Goal: Task Accomplishment & Management: Complete application form

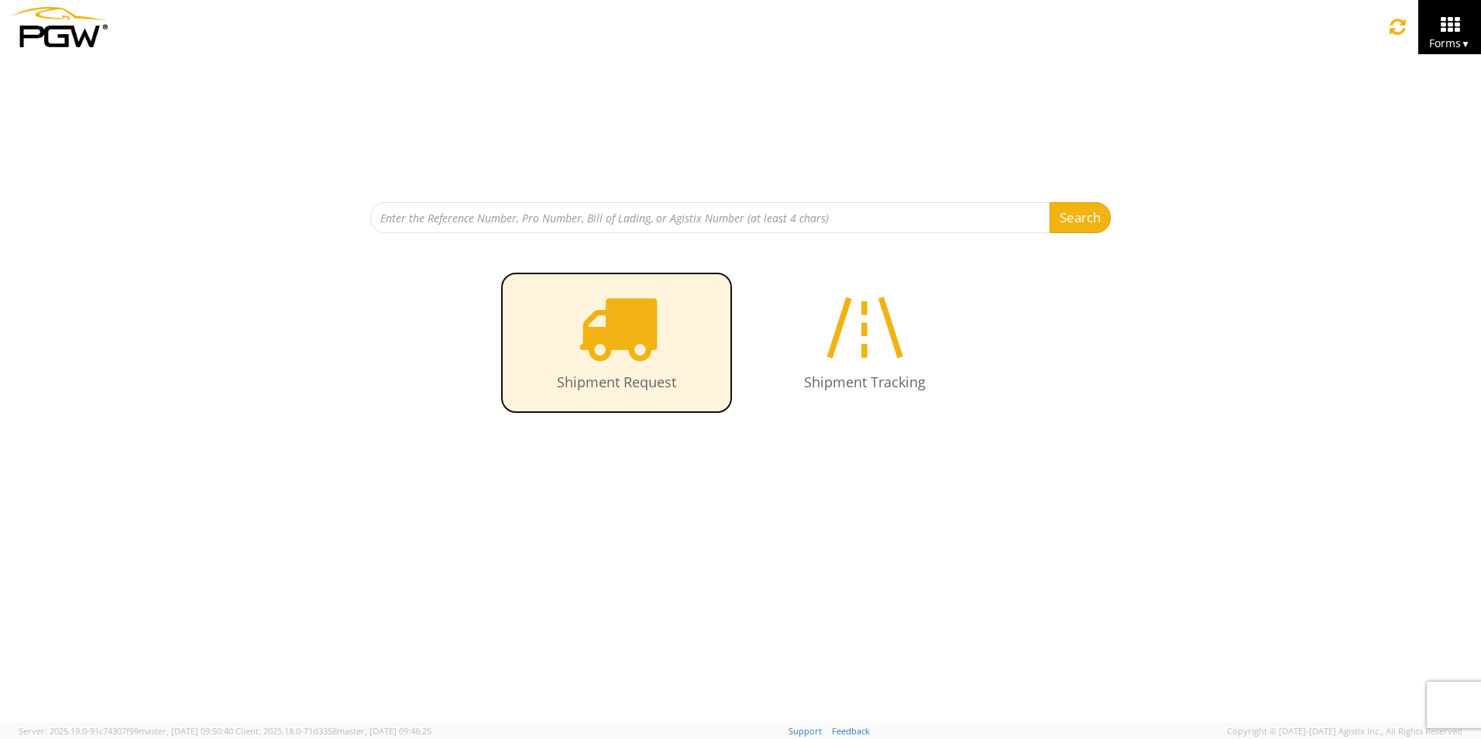
click at [639, 347] on icon at bounding box center [617, 327] width 80 height 80
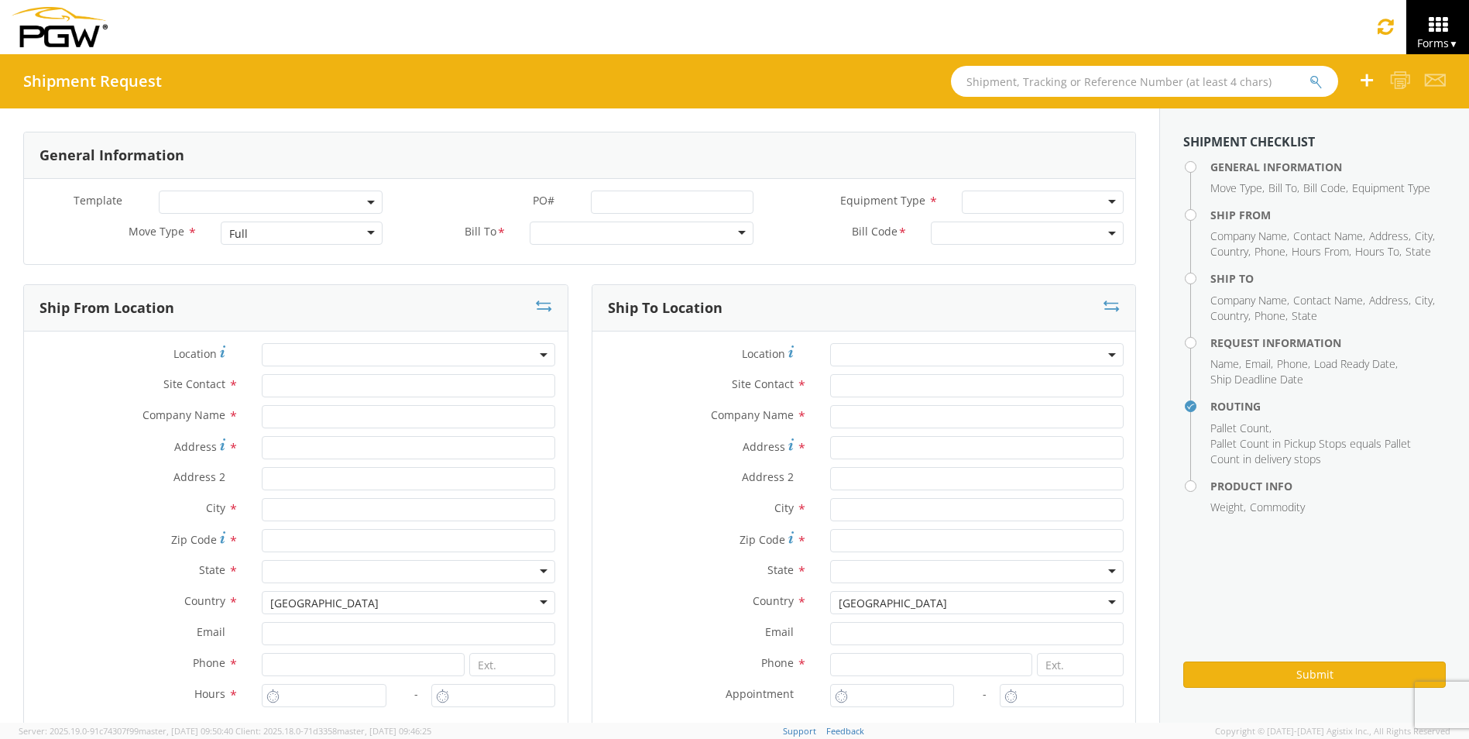
click at [362, 230] on div "Full" at bounding box center [302, 232] width 162 height 23
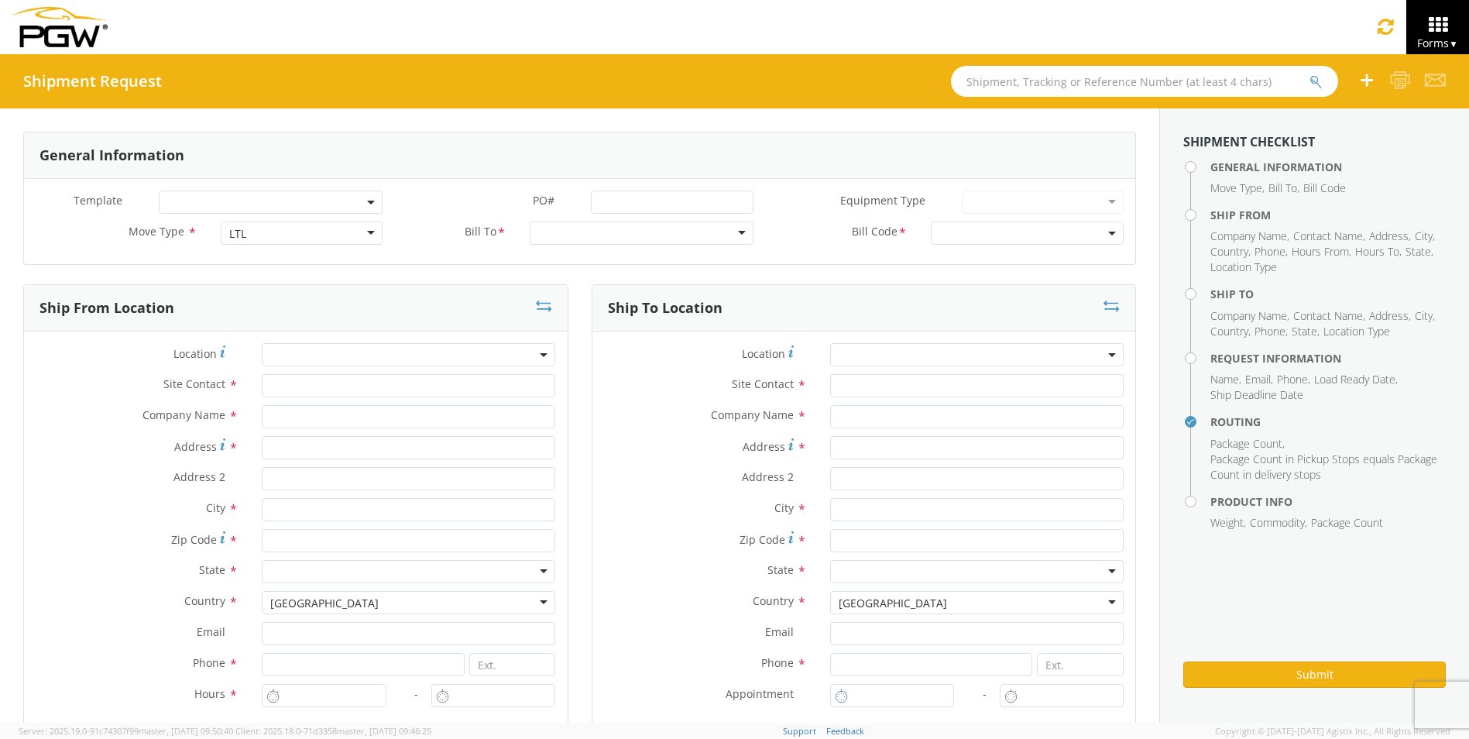
click at [570, 232] on div at bounding box center [642, 232] width 224 height 23
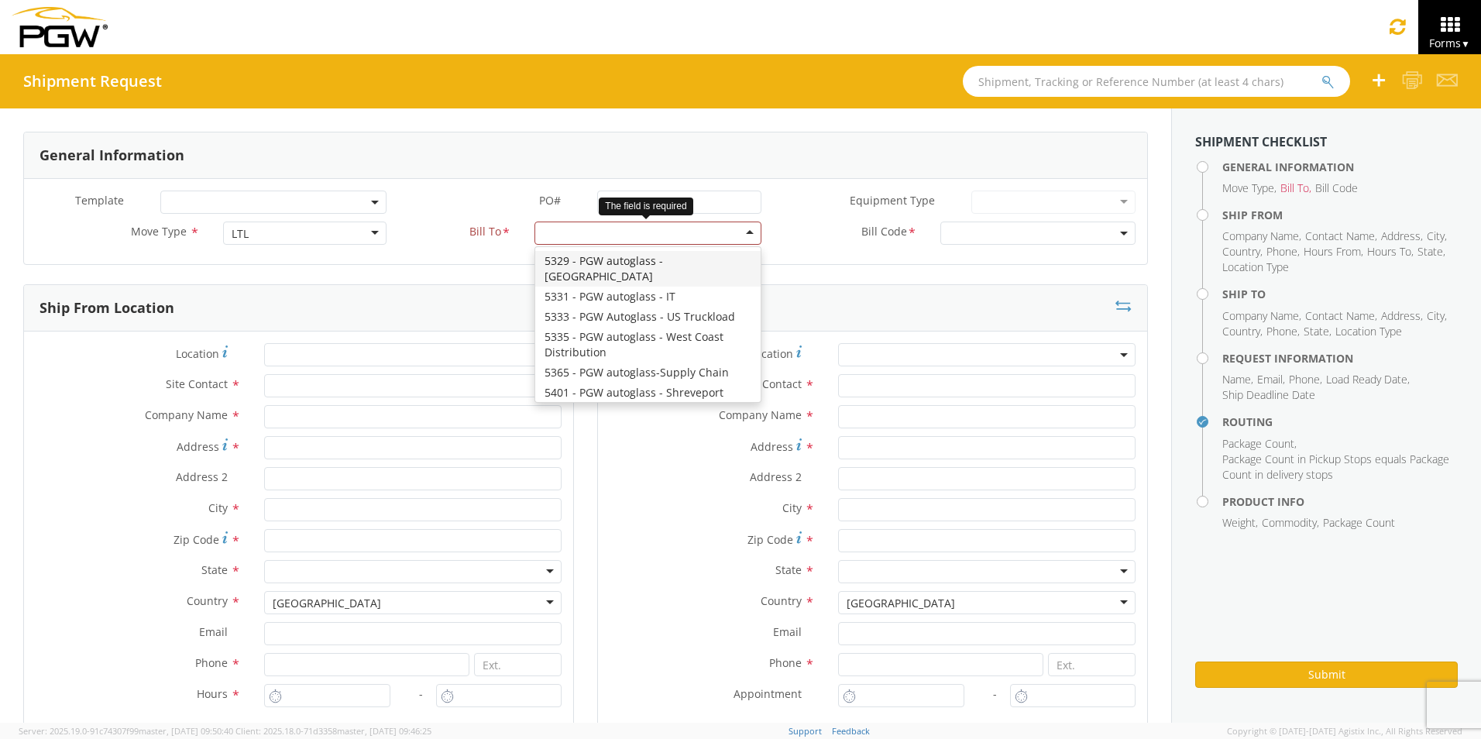
click at [585, 232] on div at bounding box center [647, 232] width 226 height 23
type input "5530"
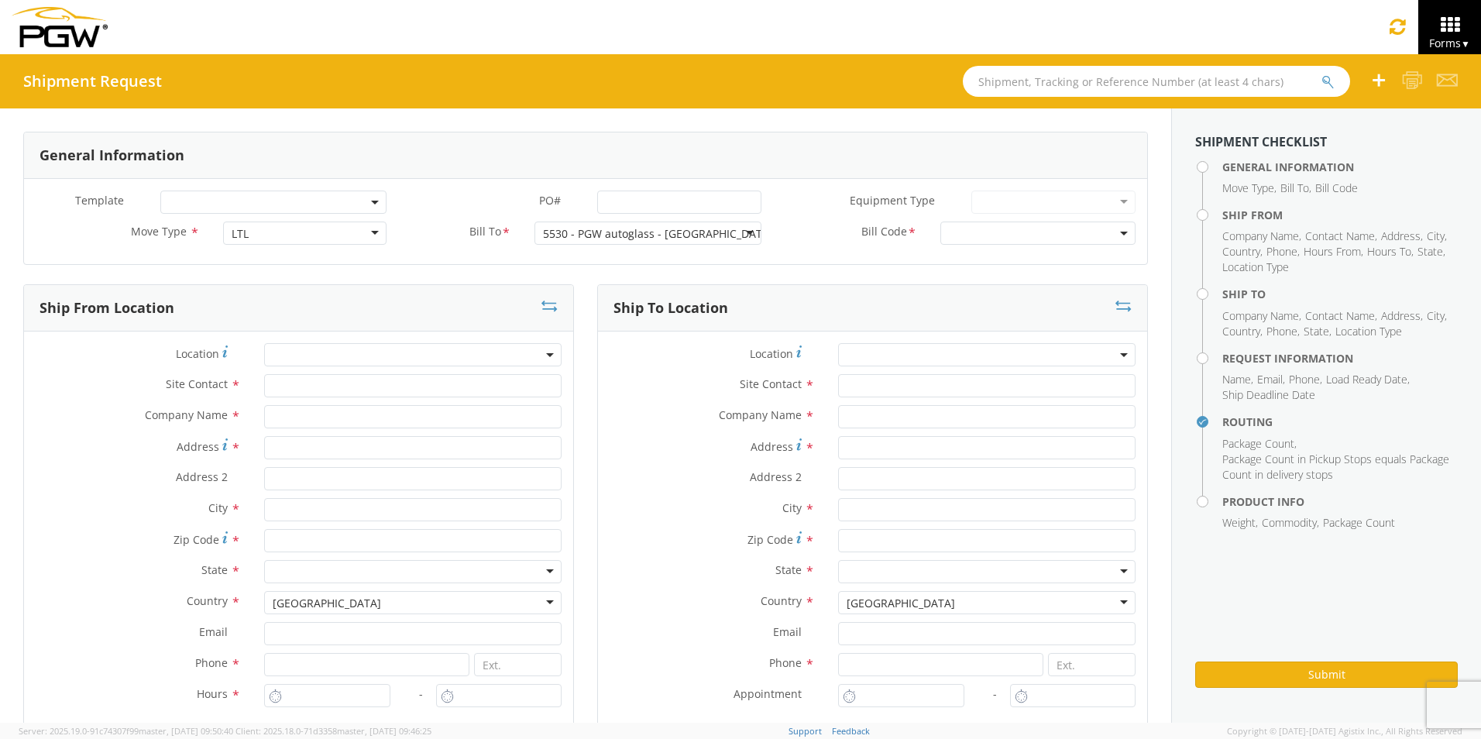
click at [989, 230] on span at bounding box center [1037, 232] width 195 height 23
click at [987, 232] on span at bounding box center [1037, 232] width 195 height 23
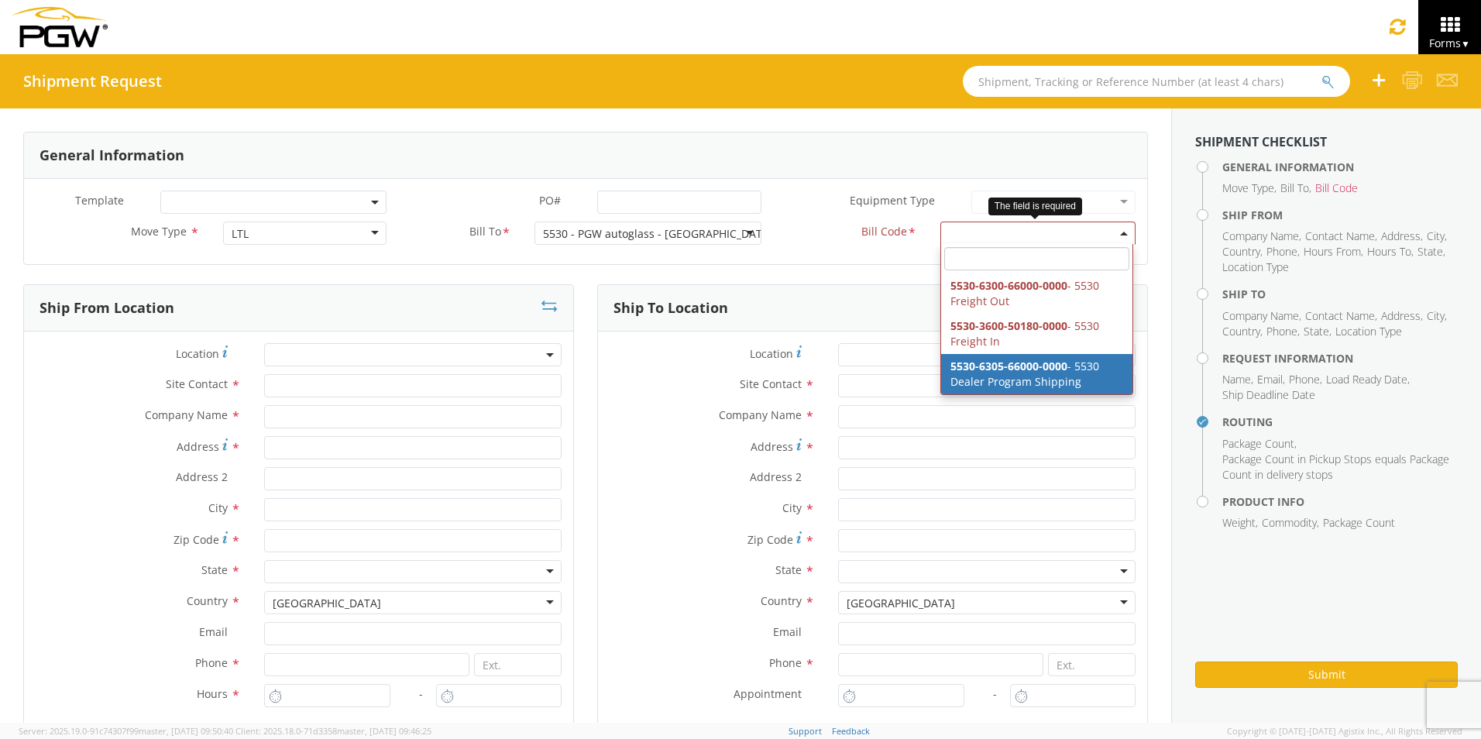
select select "5530-6305-66000-0000"
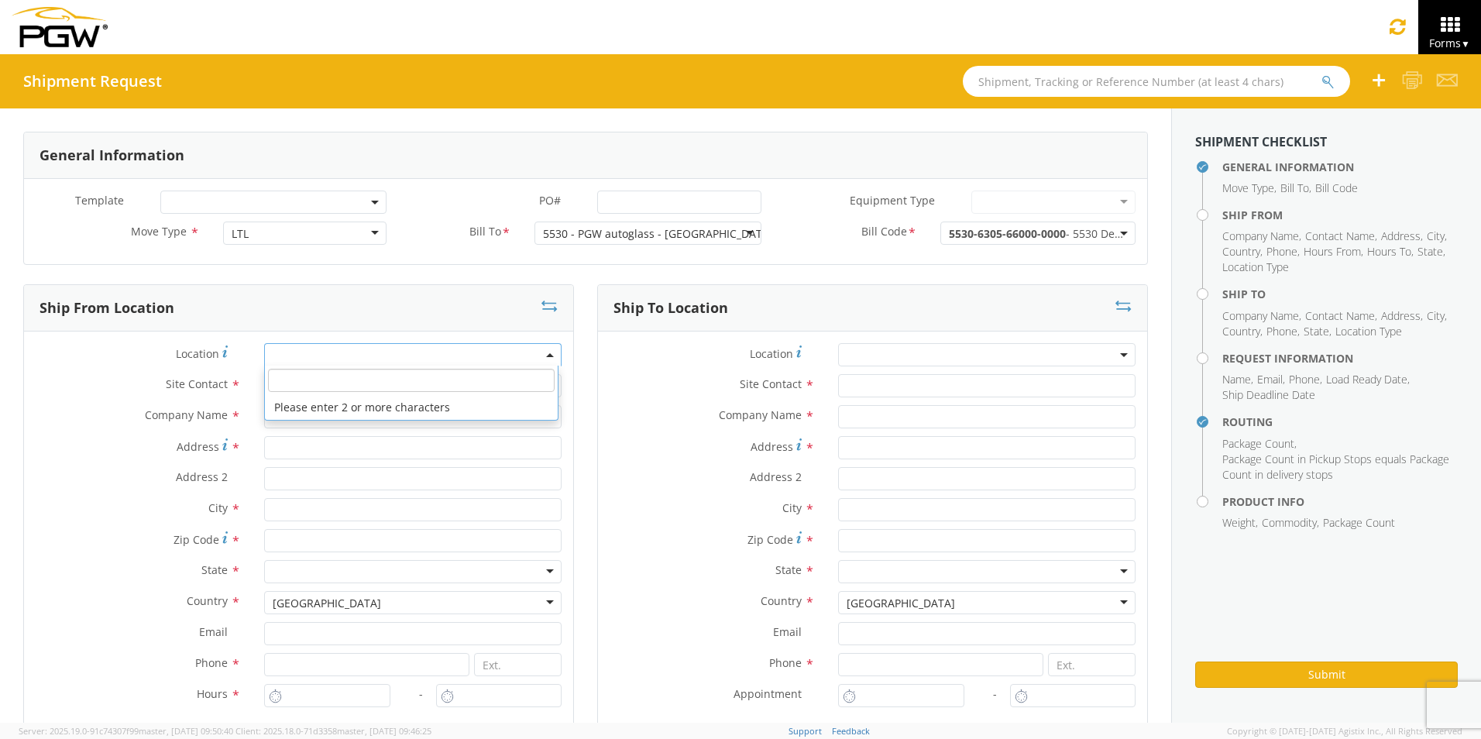
click at [318, 360] on span at bounding box center [412, 354] width 297 height 23
click at [325, 378] on input "search" at bounding box center [411, 380] width 286 height 23
type input "5530"
type input "5530 Branch Manager"
type input "5530 - PGW autoglass - [GEOGRAPHIC_DATA]"
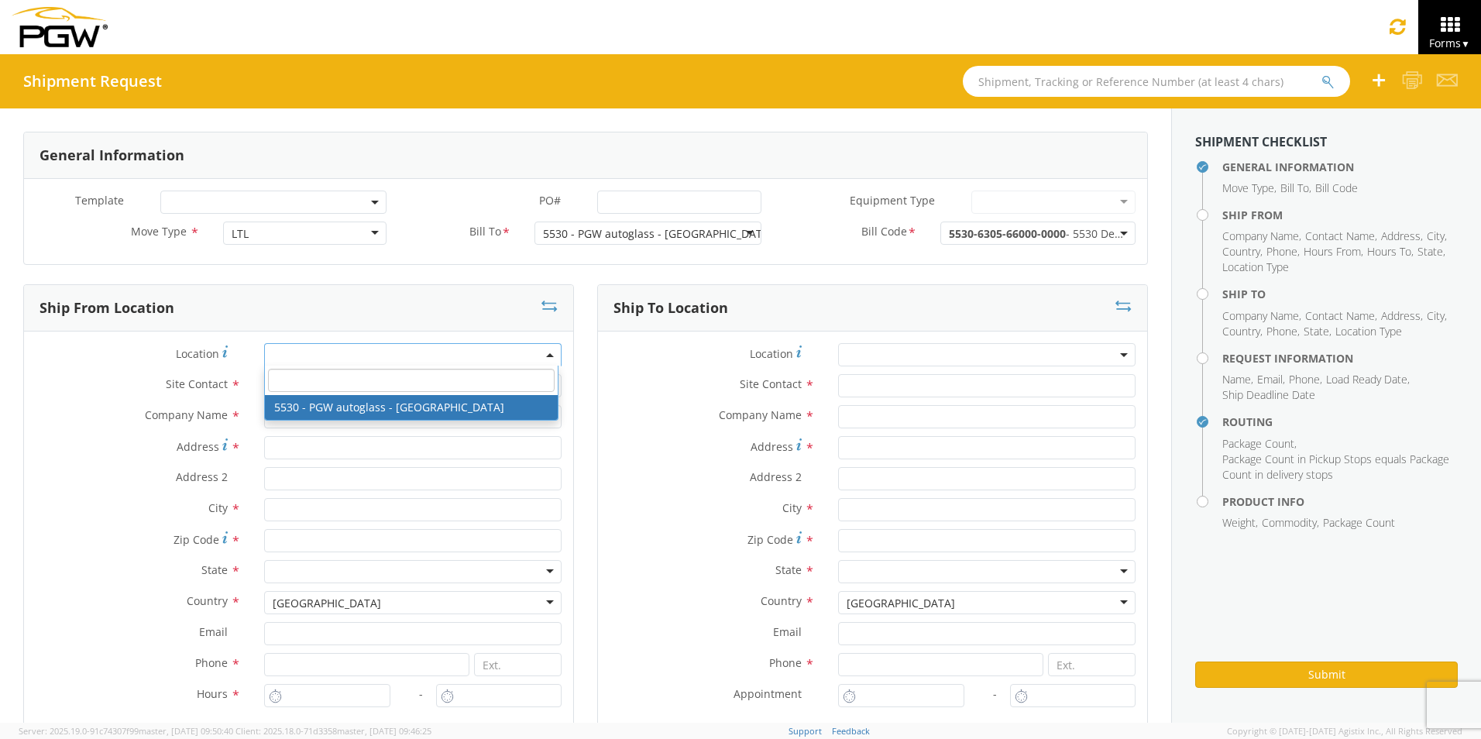
type input "[STREET_ADDRESS]"
type input "Bldg. 300. Ste. 330"
type input "[GEOGRAPHIC_DATA]"
type input "37217"
type input "[EMAIL_ADDRESS][DOMAIN_NAME]"
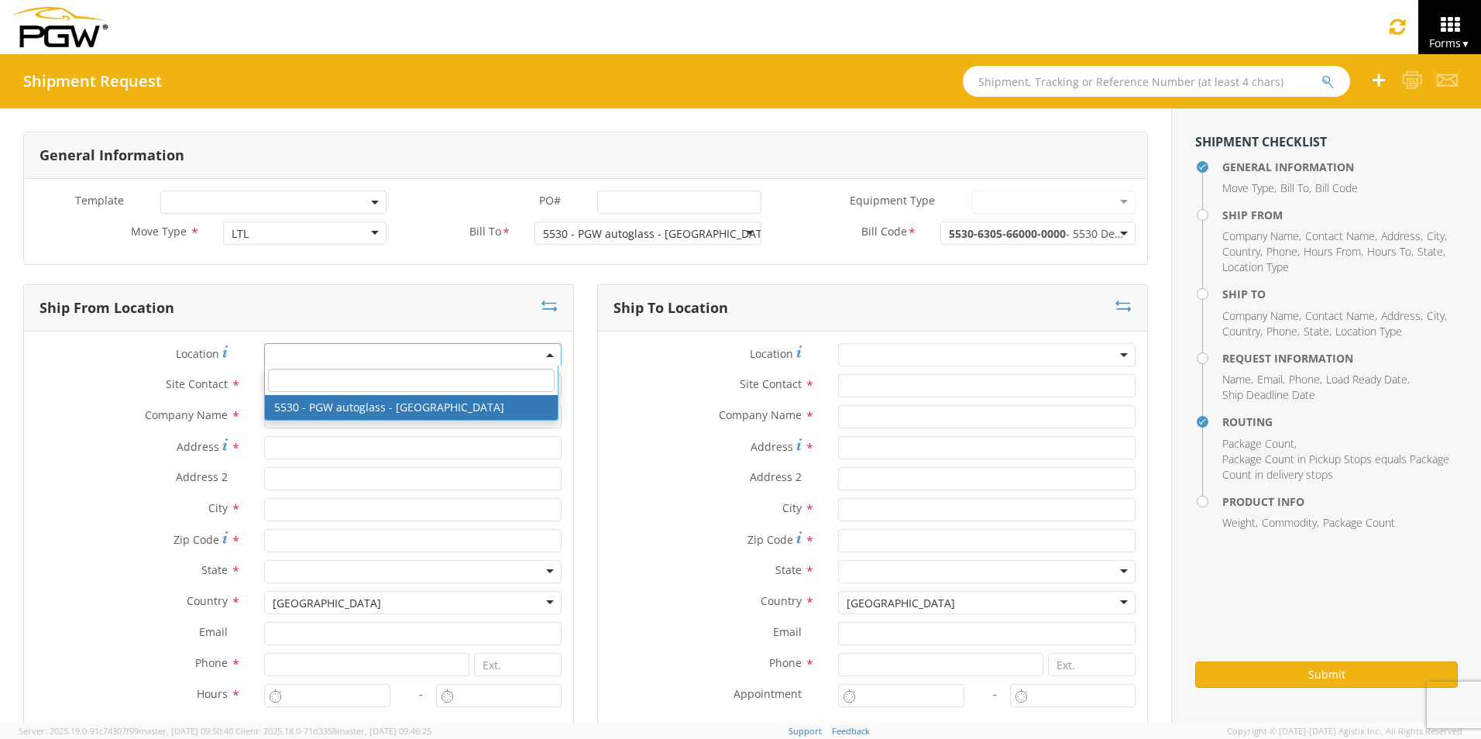
type input "[PHONE_NUMBER]"
type input "8:00 AM"
type input "5:00 PM"
select select "28357"
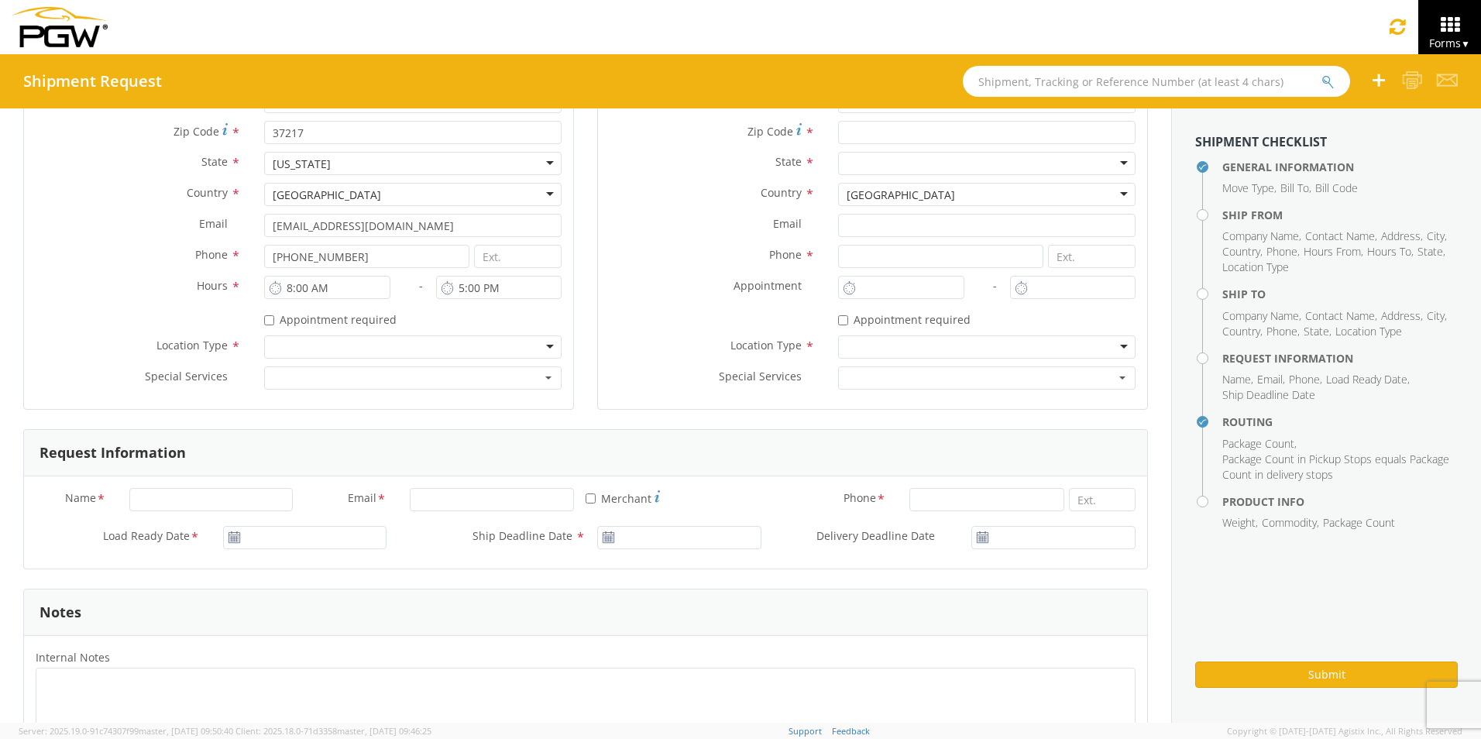
scroll to position [465, 0]
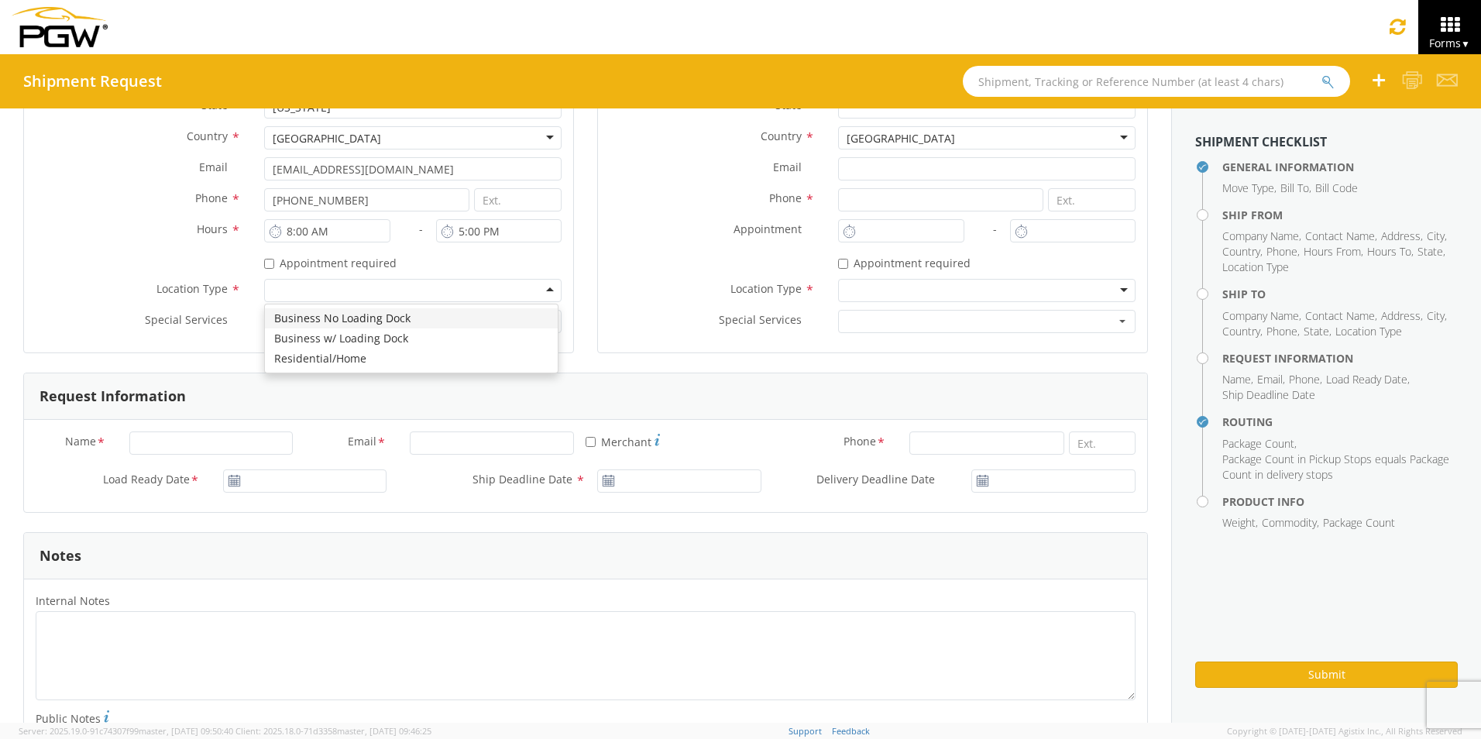
click at [287, 290] on div at bounding box center [412, 290] width 297 height 23
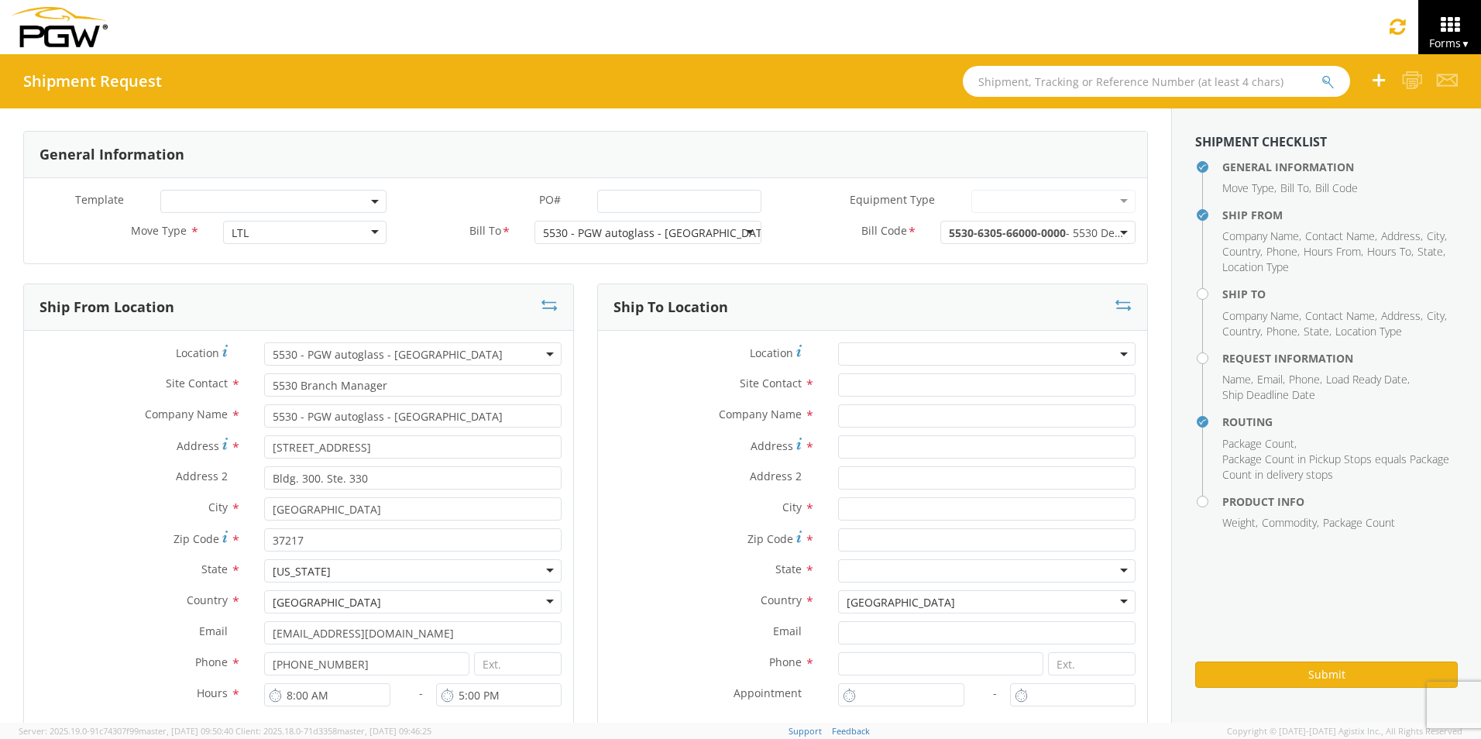
scroll to position [0, 0]
click at [860, 414] on input "text" at bounding box center [986, 416] width 297 height 23
type input "Wildcat Chevrolet"
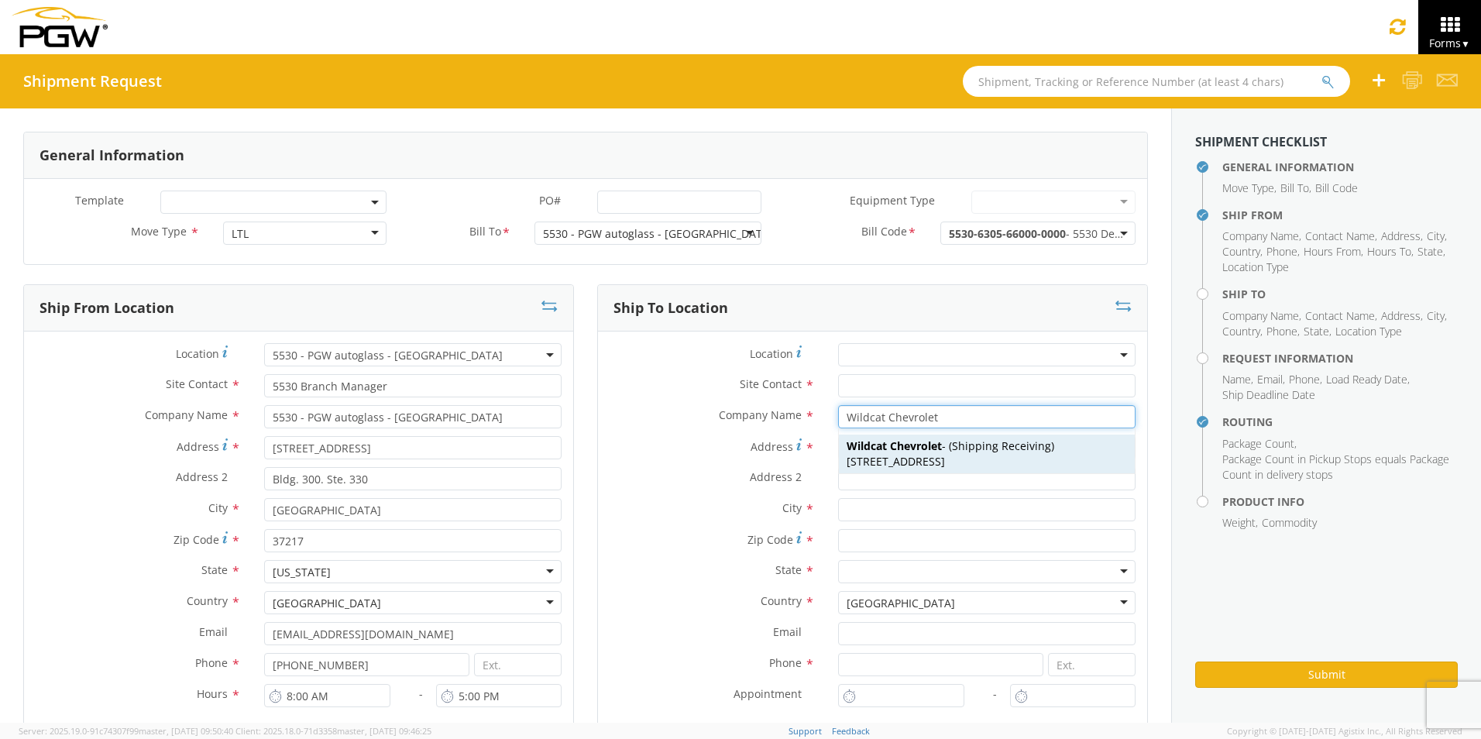
click at [896, 458] on span "[STREET_ADDRESS]" at bounding box center [895, 461] width 98 height 15
type input "Shipping Receiving"
type input "[STREET_ADDRESS]"
type input "Cadiz"
type input "42211"
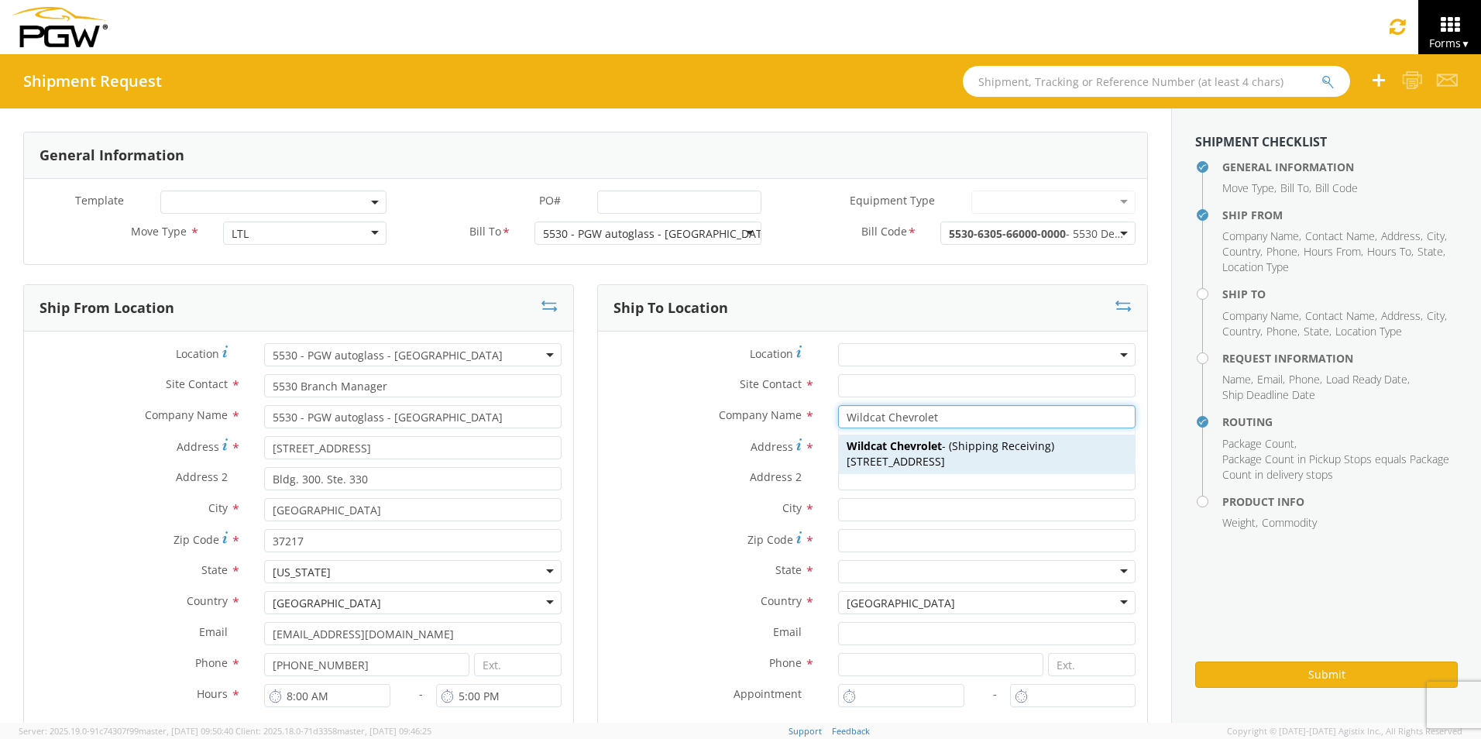
type input "2705226636"
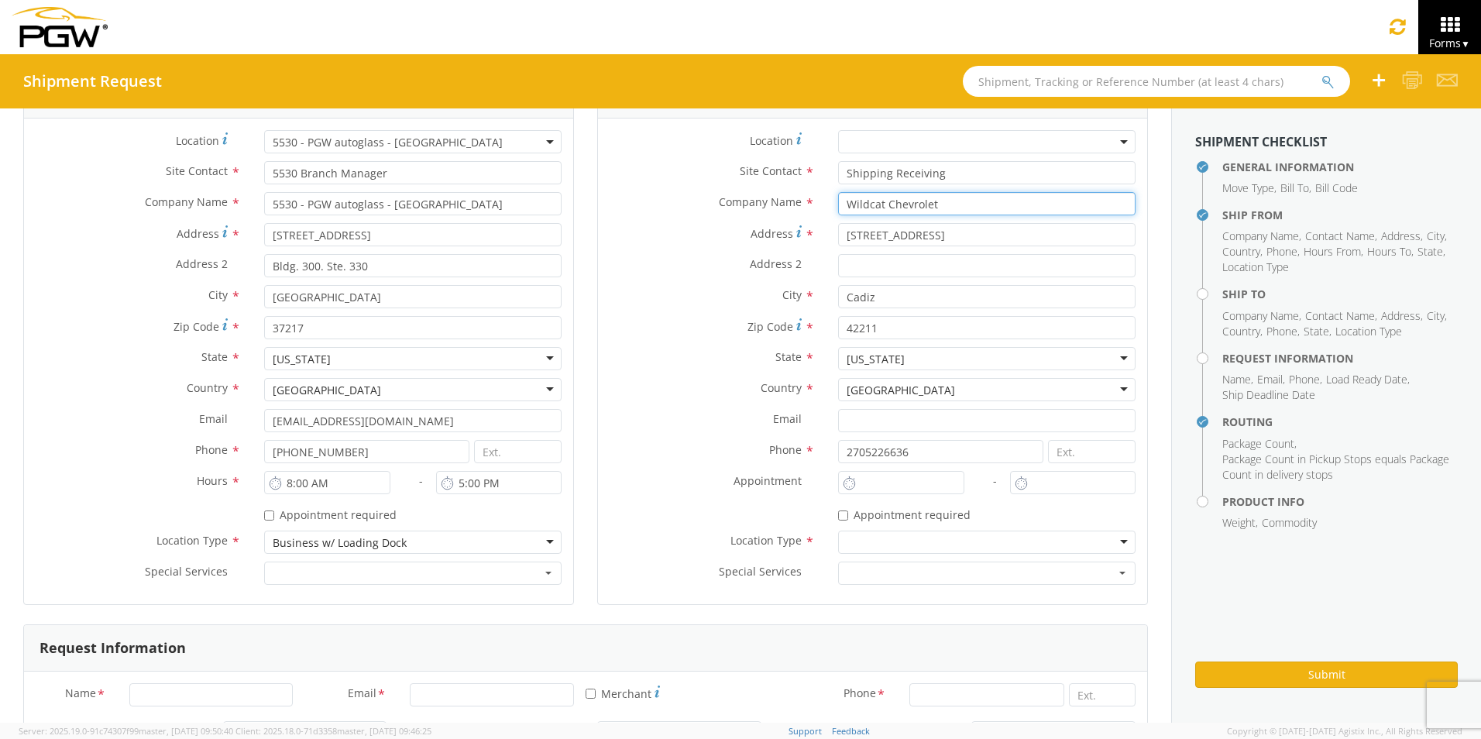
scroll to position [232, 0]
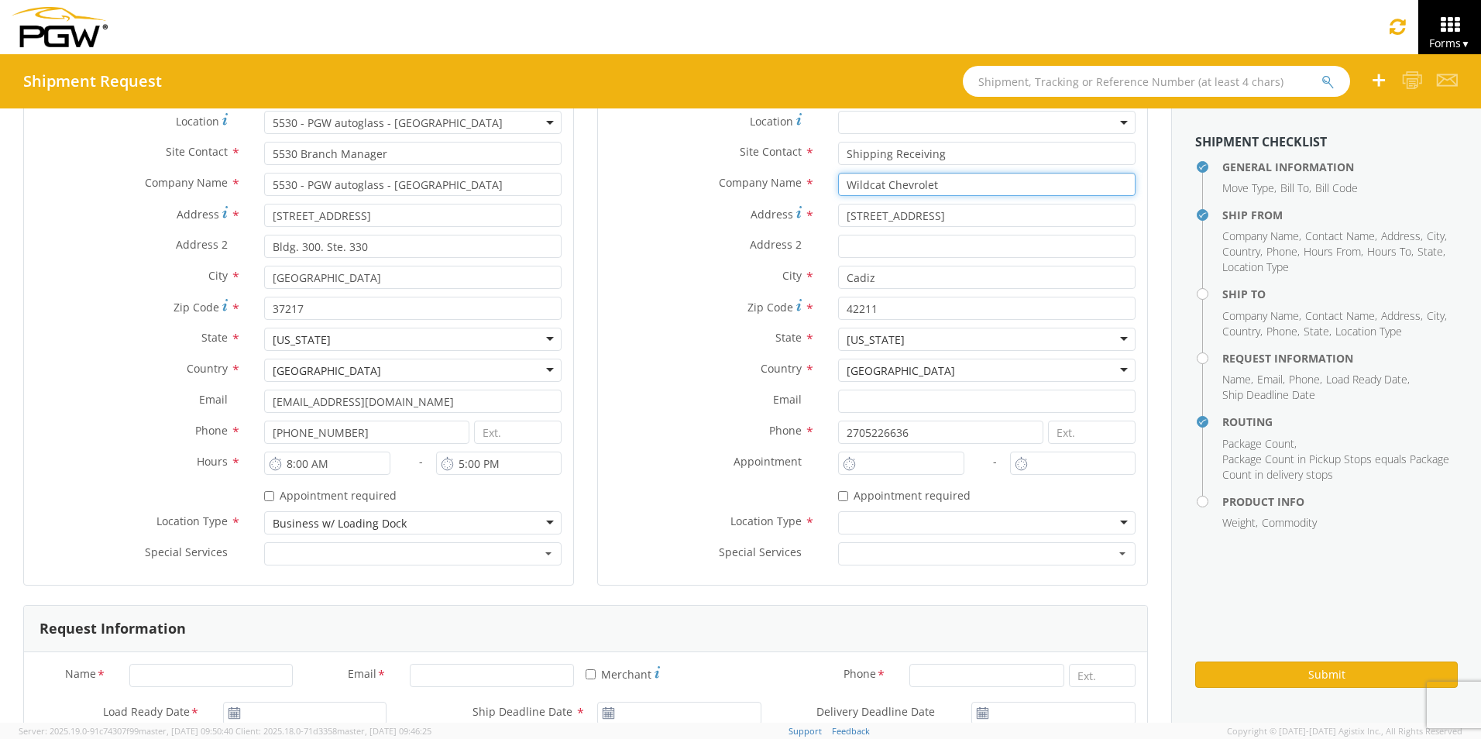
type input "Wildcat Chevrolet"
click at [882, 518] on div at bounding box center [986, 522] width 297 height 23
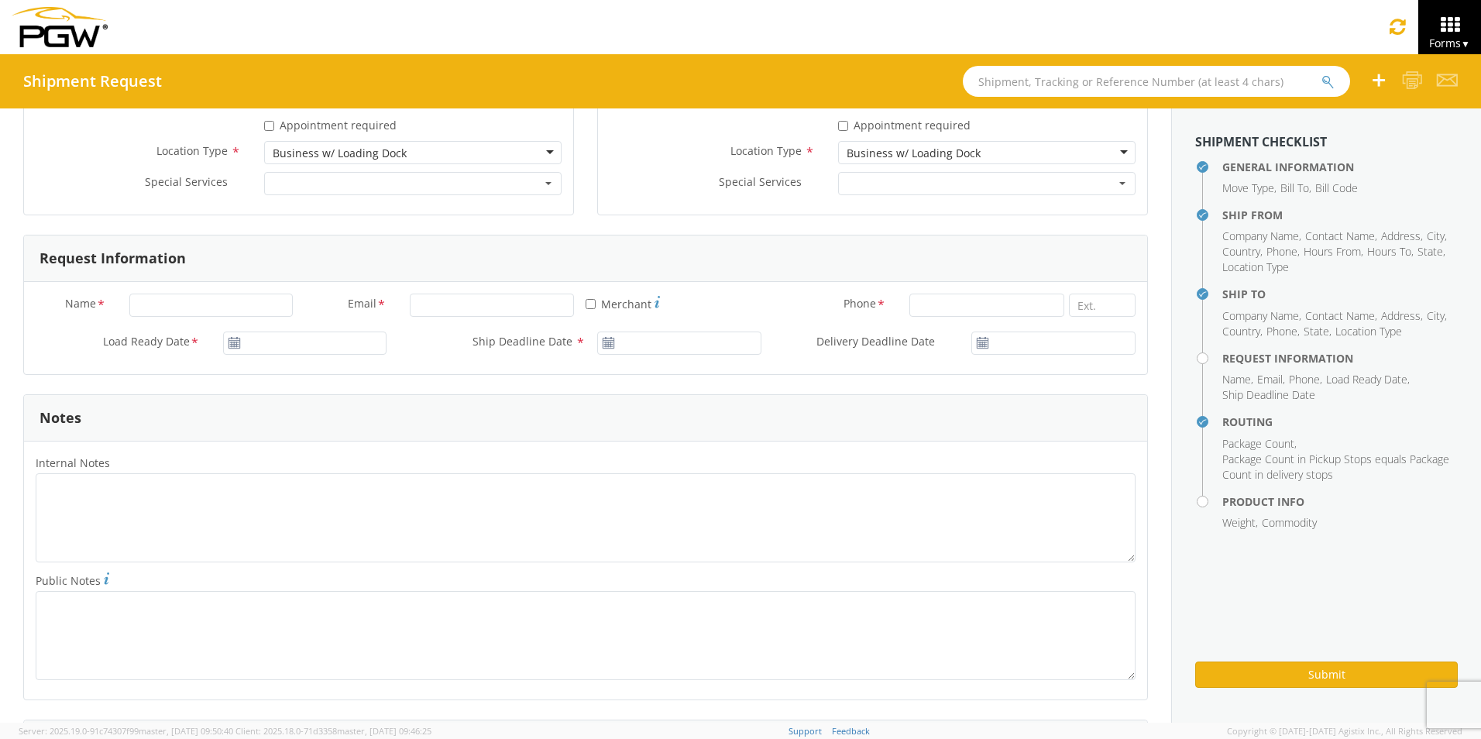
scroll to position [620, 0]
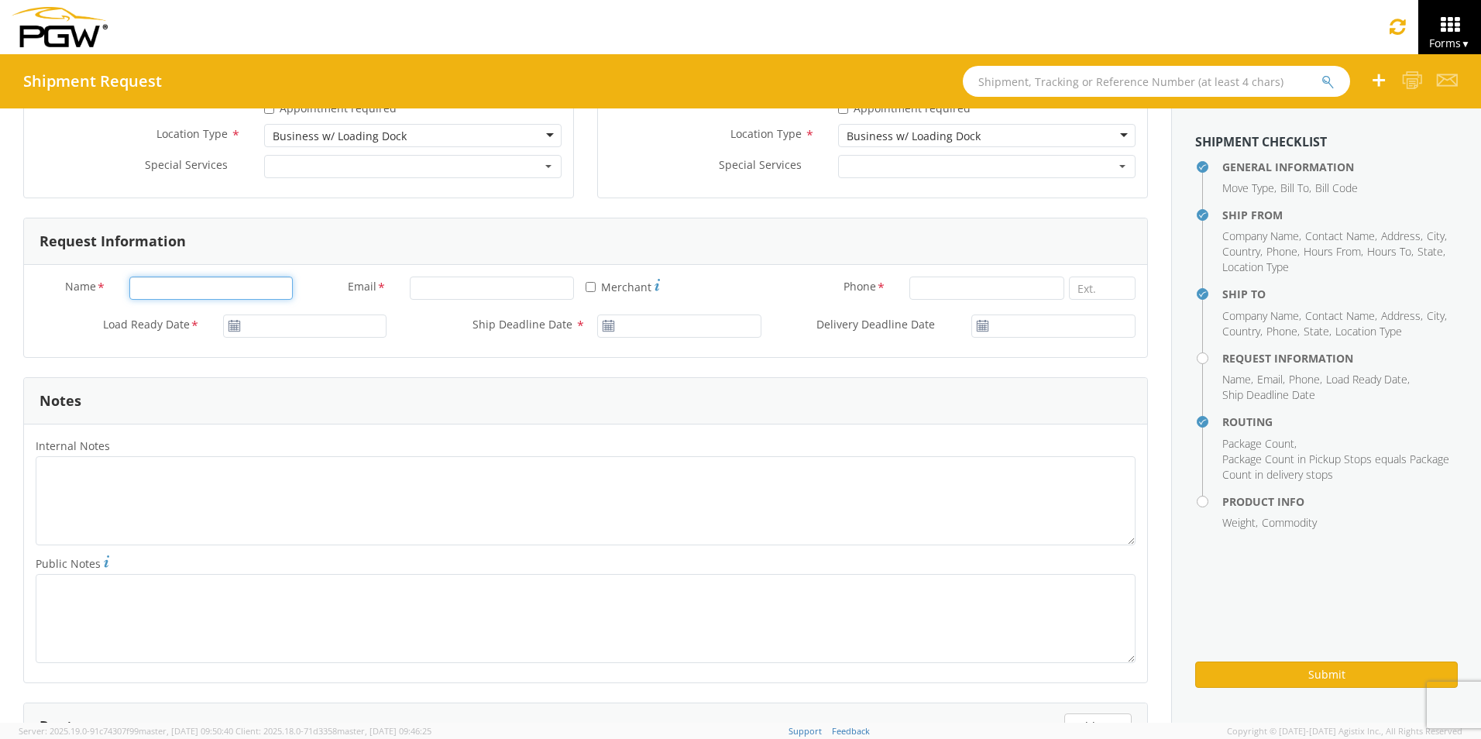
click at [192, 283] on input "Name *" at bounding box center [211, 287] width 164 height 23
type input "[PERSON_NAME]"
click at [445, 290] on input "Email *" at bounding box center [492, 287] width 164 height 23
type input "[EMAIL_ADDRESS][DOMAIN_NAME]"
click at [920, 287] on input at bounding box center [987, 287] width 156 height 23
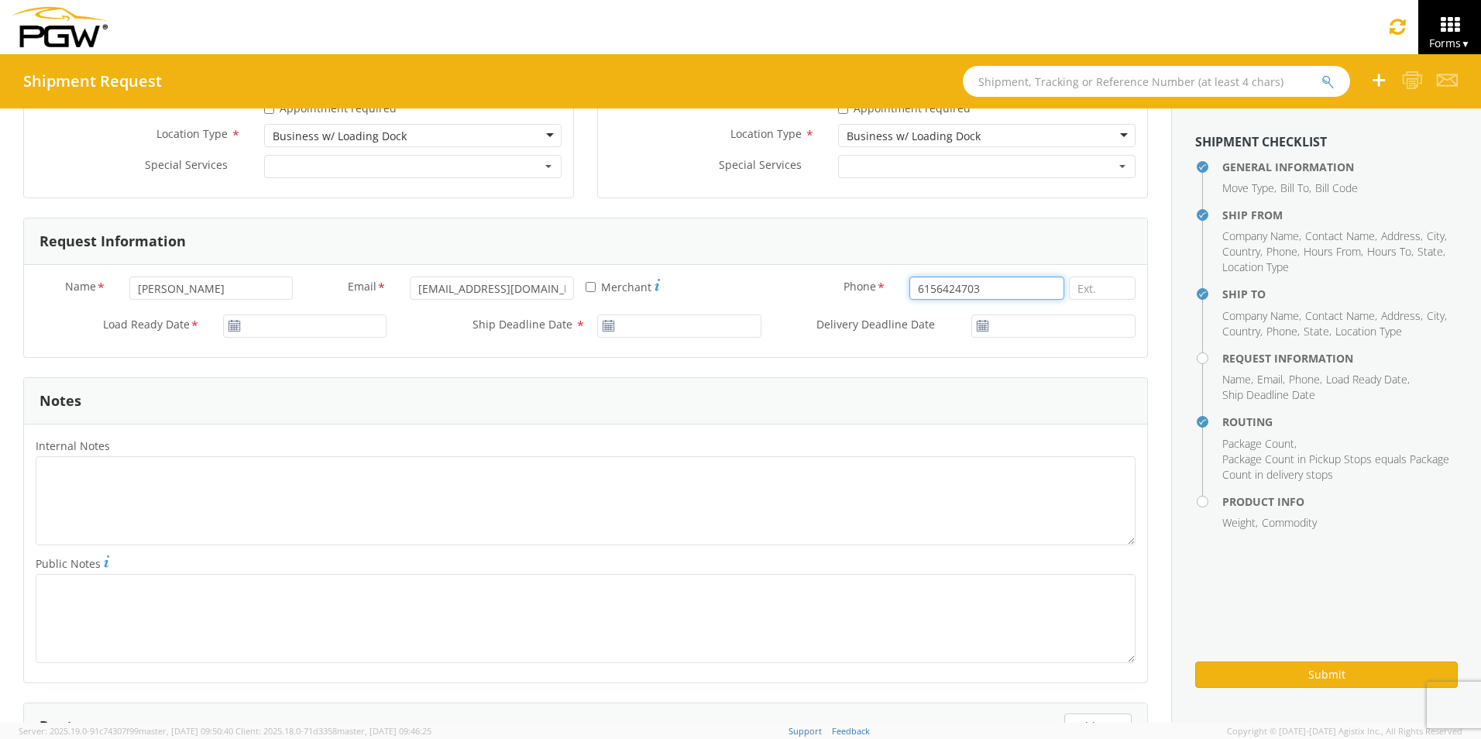
type input "6156424703"
type input "09/16/2025"
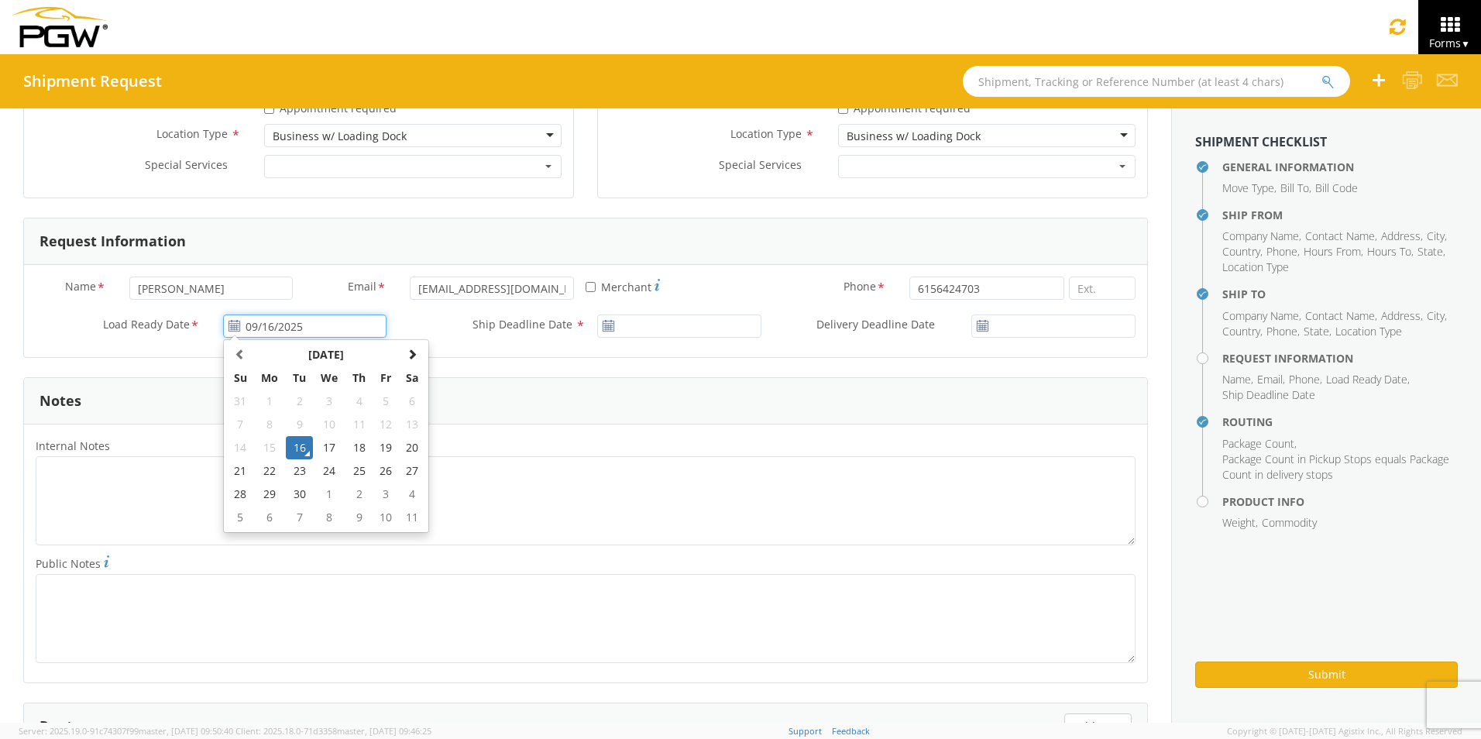
click at [297, 331] on input "09/16/2025" at bounding box center [305, 325] width 164 height 23
click at [304, 451] on td "16" at bounding box center [299, 447] width 27 height 23
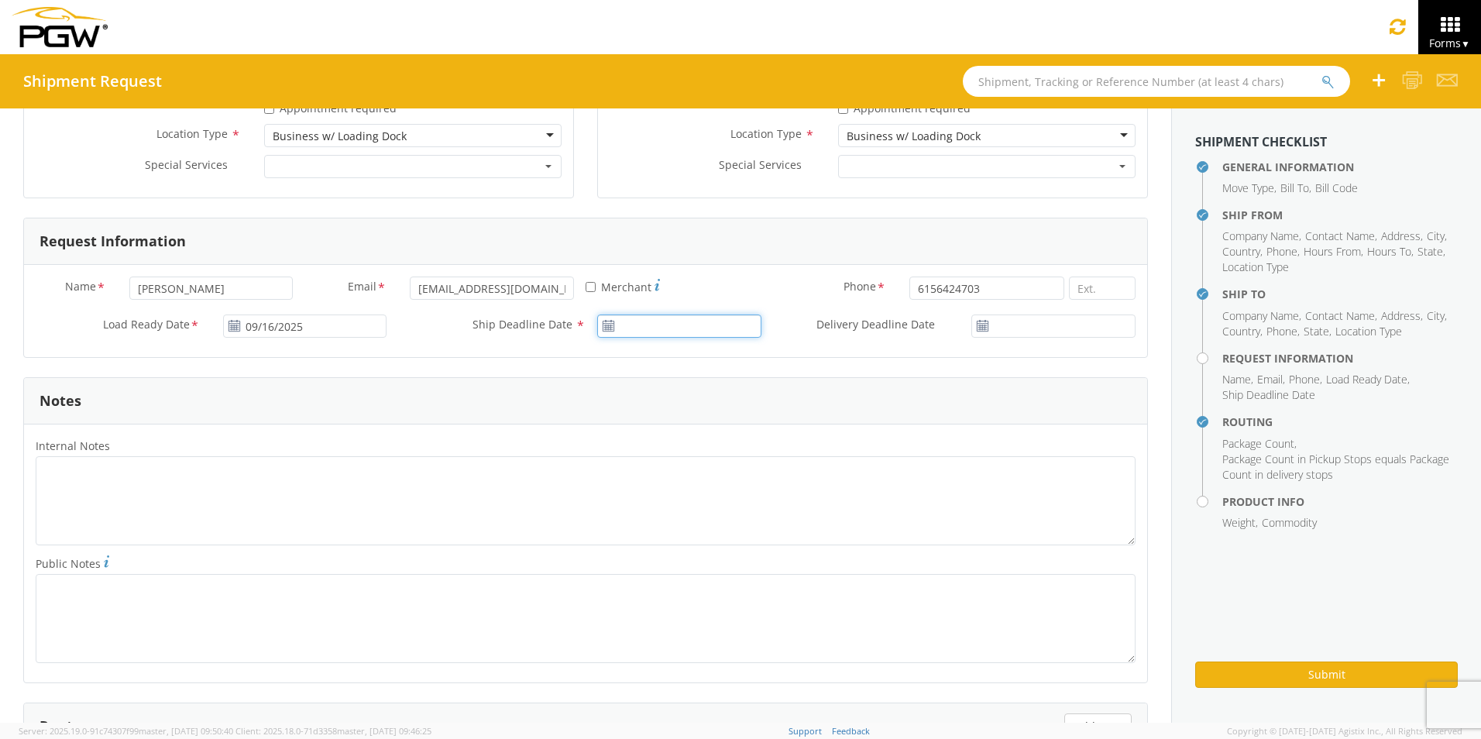
type input "09/16/2025"
click at [685, 329] on input "09/16/2025" at bounding box center [679, 325] width 164 height 23
click at [671, 453] on td "16" at bounding box center [674, 447] width 27 height 23
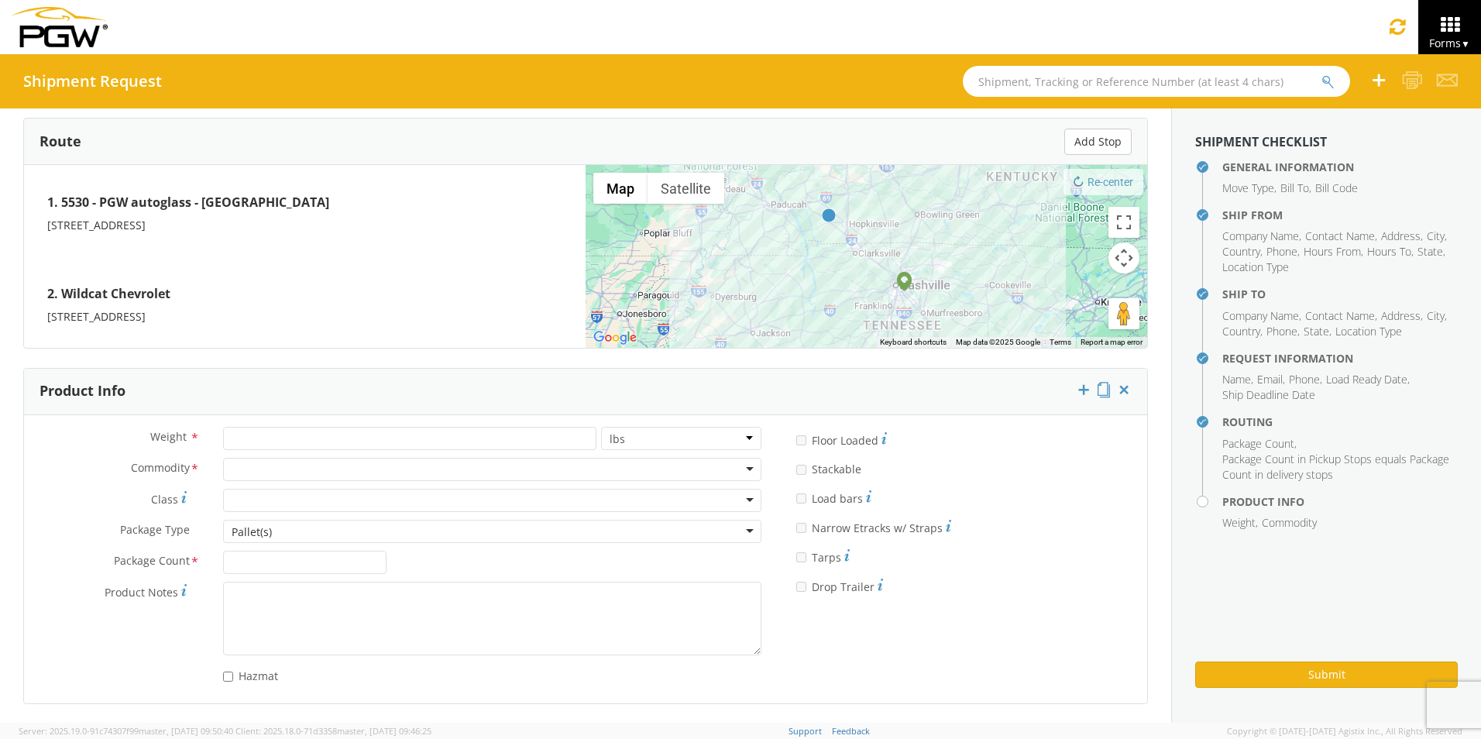
scroll to position [1205, 0]
click at [328, 438] on input "number" at bounding box center [409, 437] width 373 height 23
type input "75"
click at [299, 468] on div at bounding box center [492, 468] width 538 height 23
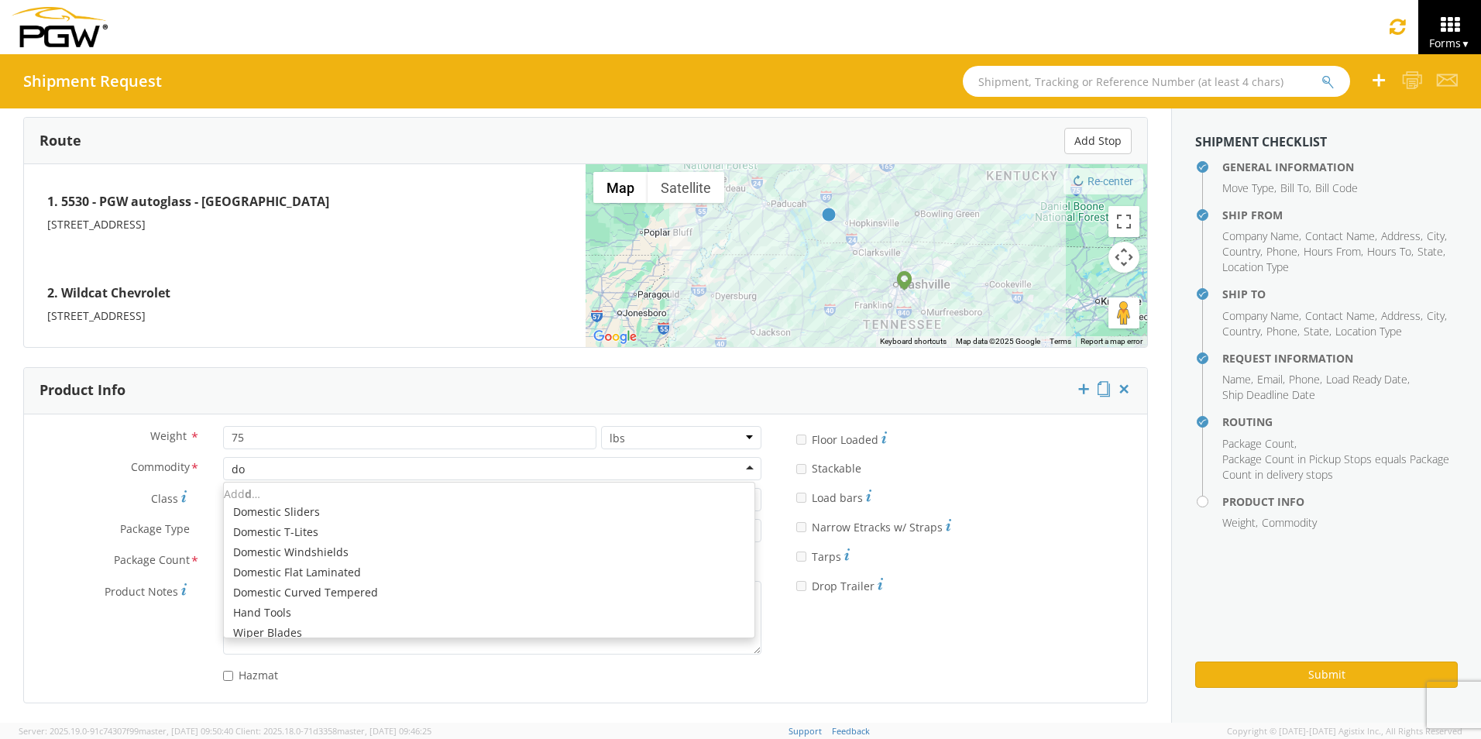
scroll to position [19, 0]
type input "dome"
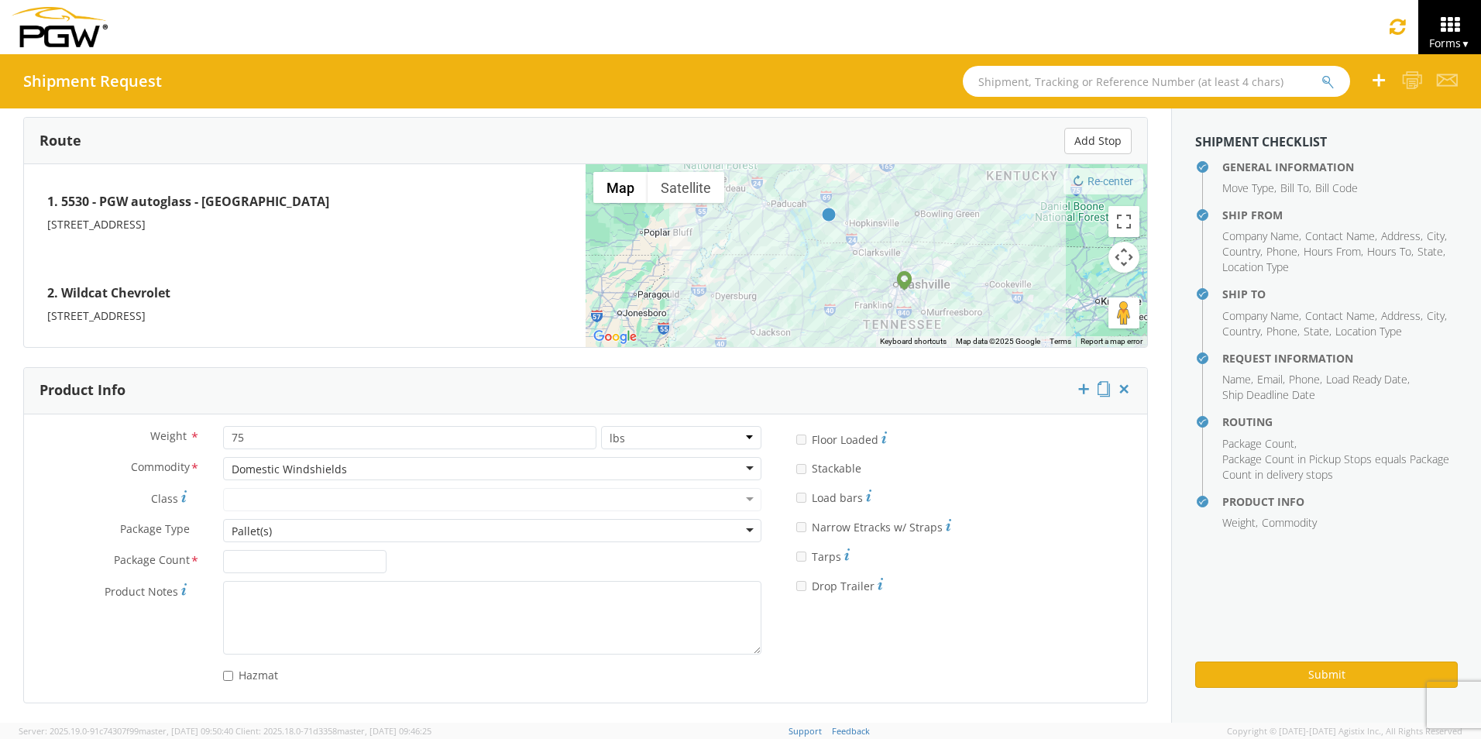
scroll to position [0, 0]
click at [287, 538] on div "Pallet(s)" at bounding box center [492, 530] width 538 height 23
click at [271, 561] on input "Package Count *" at bounding box center [305, 561] width 164 height 23
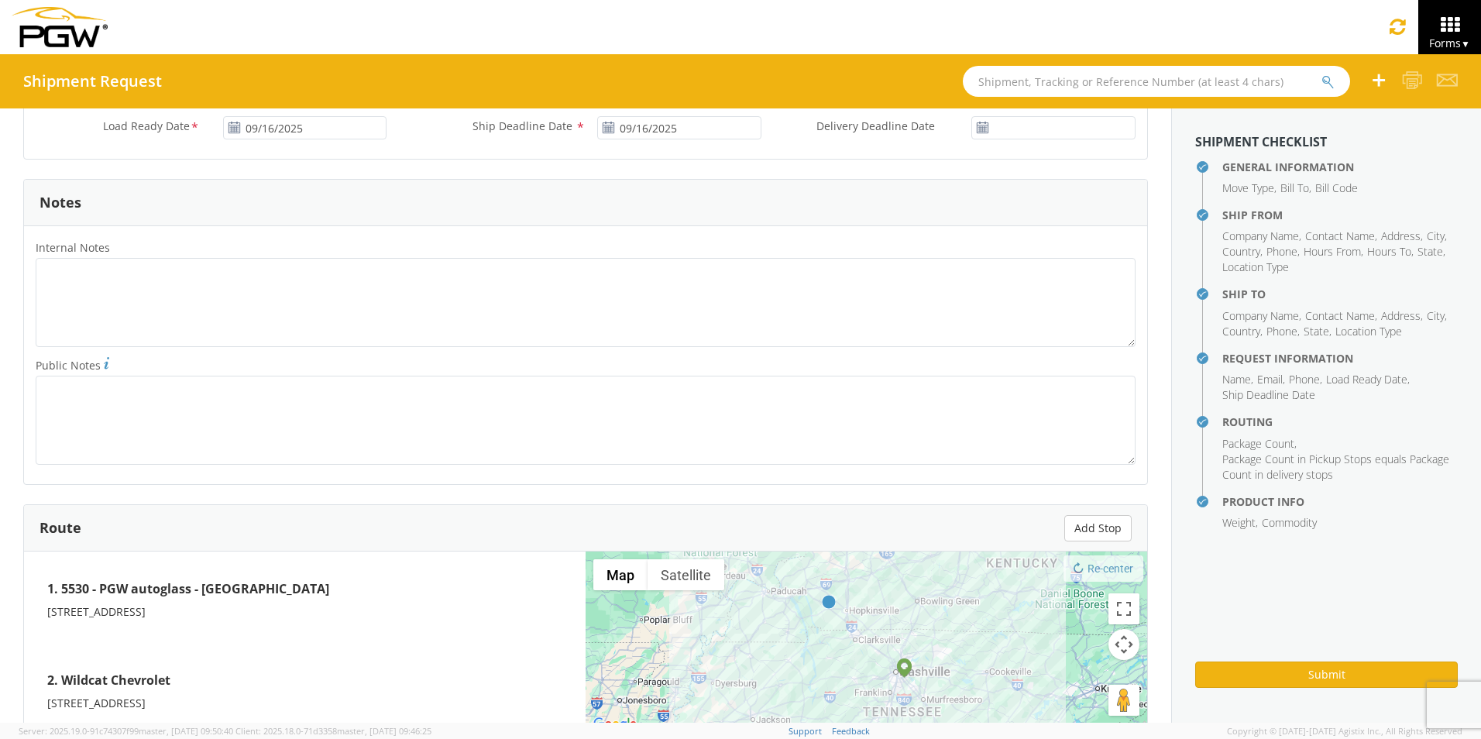
scroll to position [1205, 0]
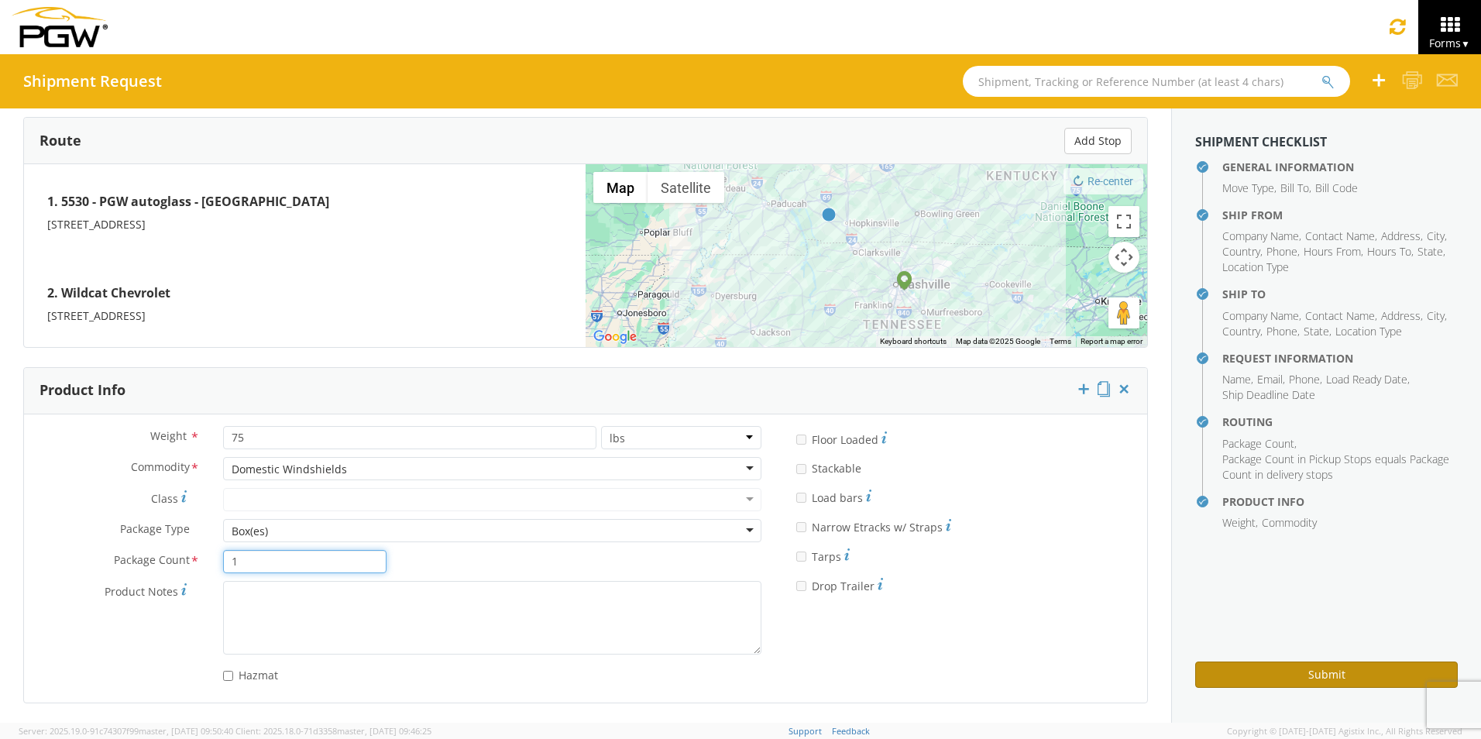
type input "1"
click at [1331, 680] on button "Submit" at bounding box center [1326, 674] width 263 height 26
